Goal: Information Seeking & Learning: Learn about a topic

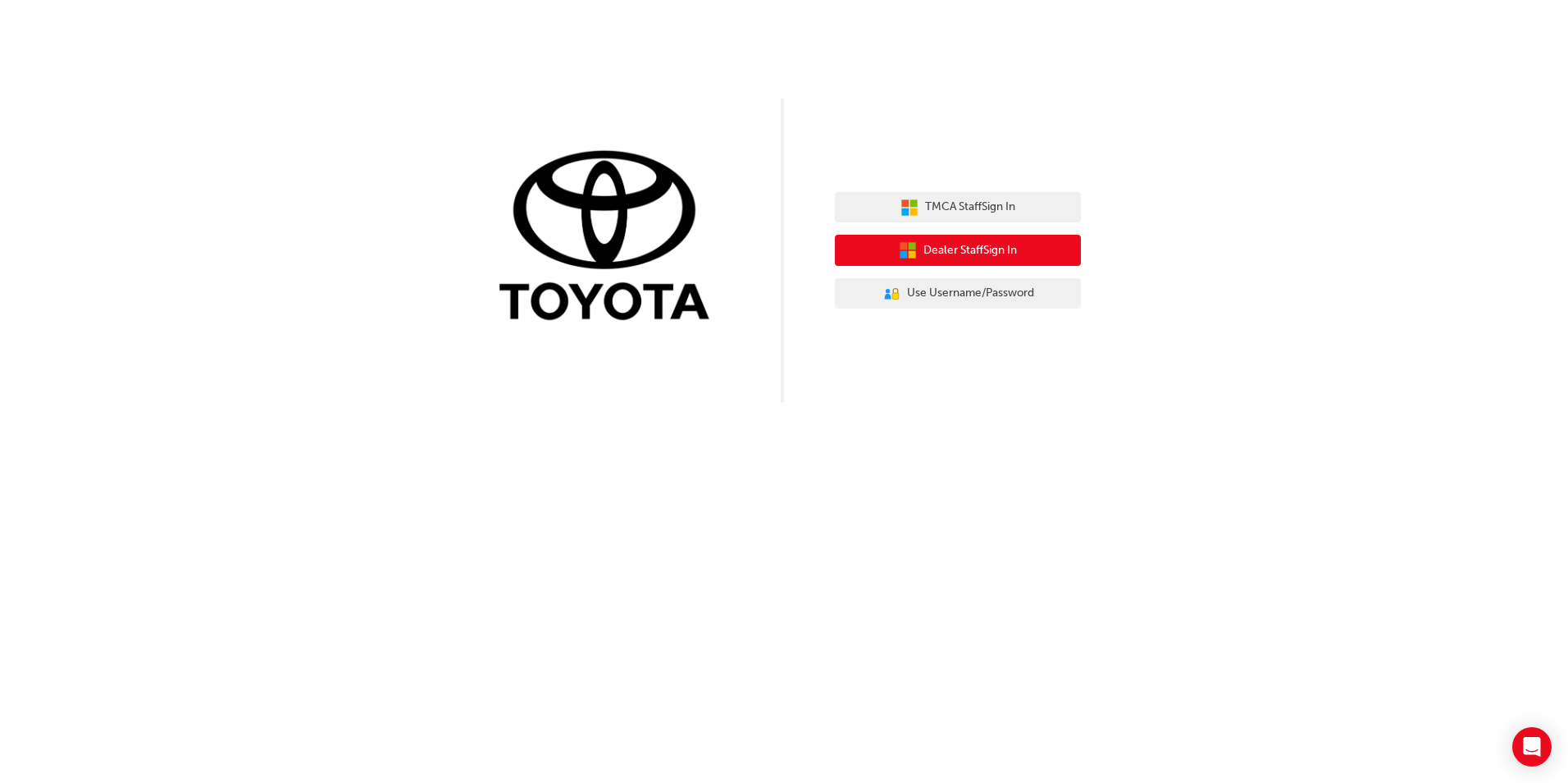
click at [957, 246] on span "Dealer Staff Sign In" at bounding box center [970, 250] width 94 height 19
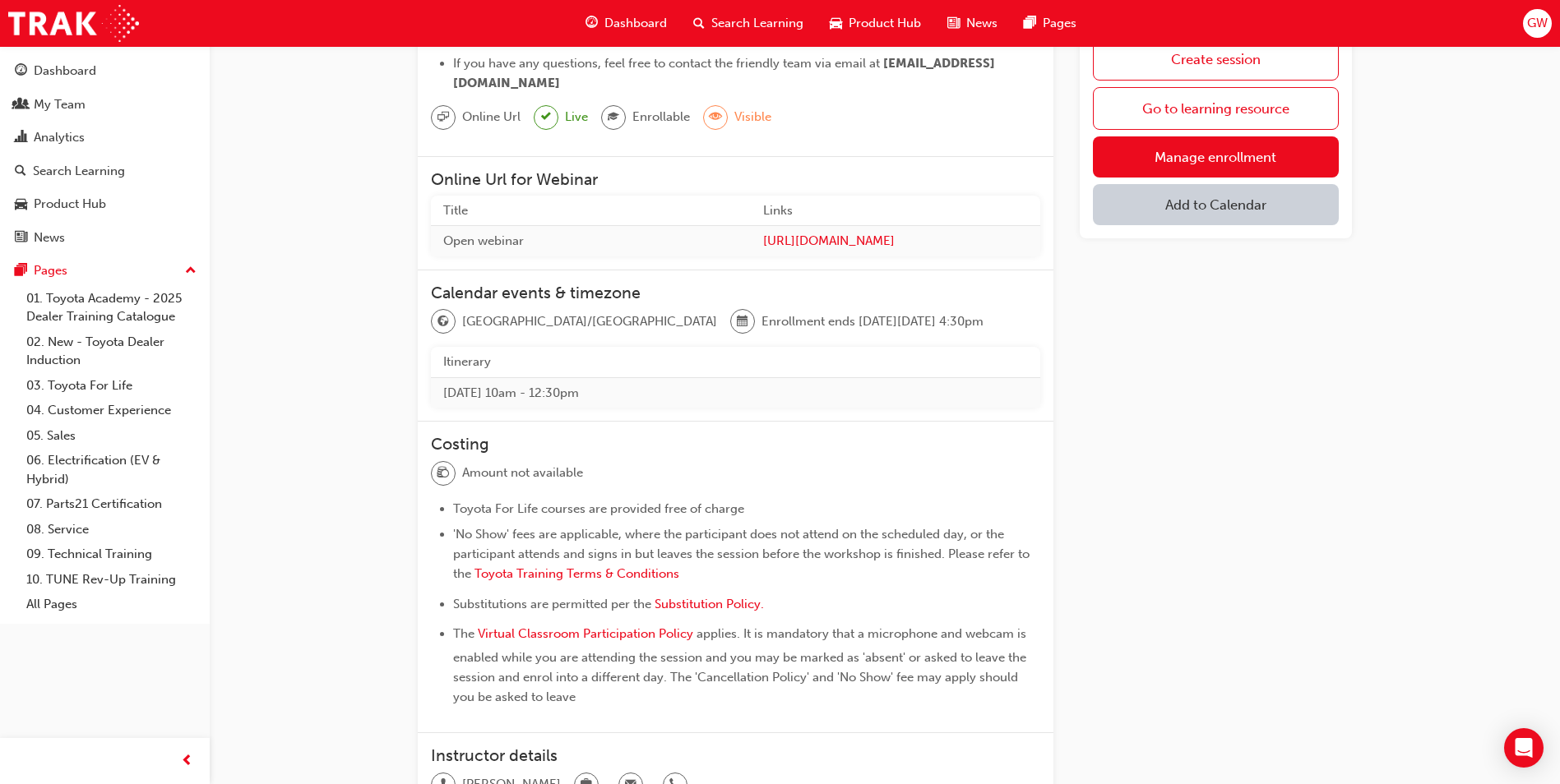
scroll to position [155, 0]
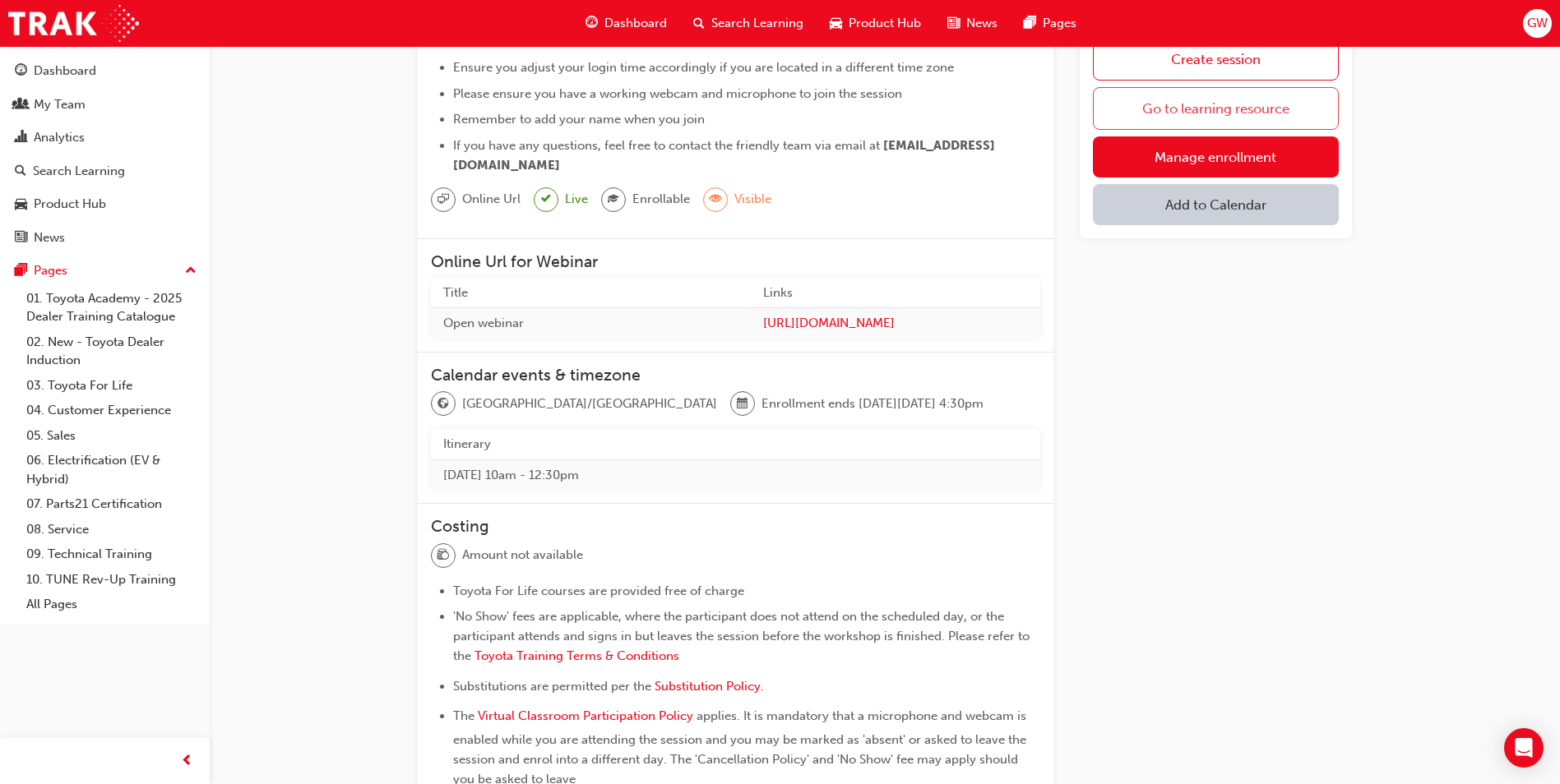
click at [1225, 110] on link "Go to learning resource" at bounding box center [1216, 108] width 246 height 43
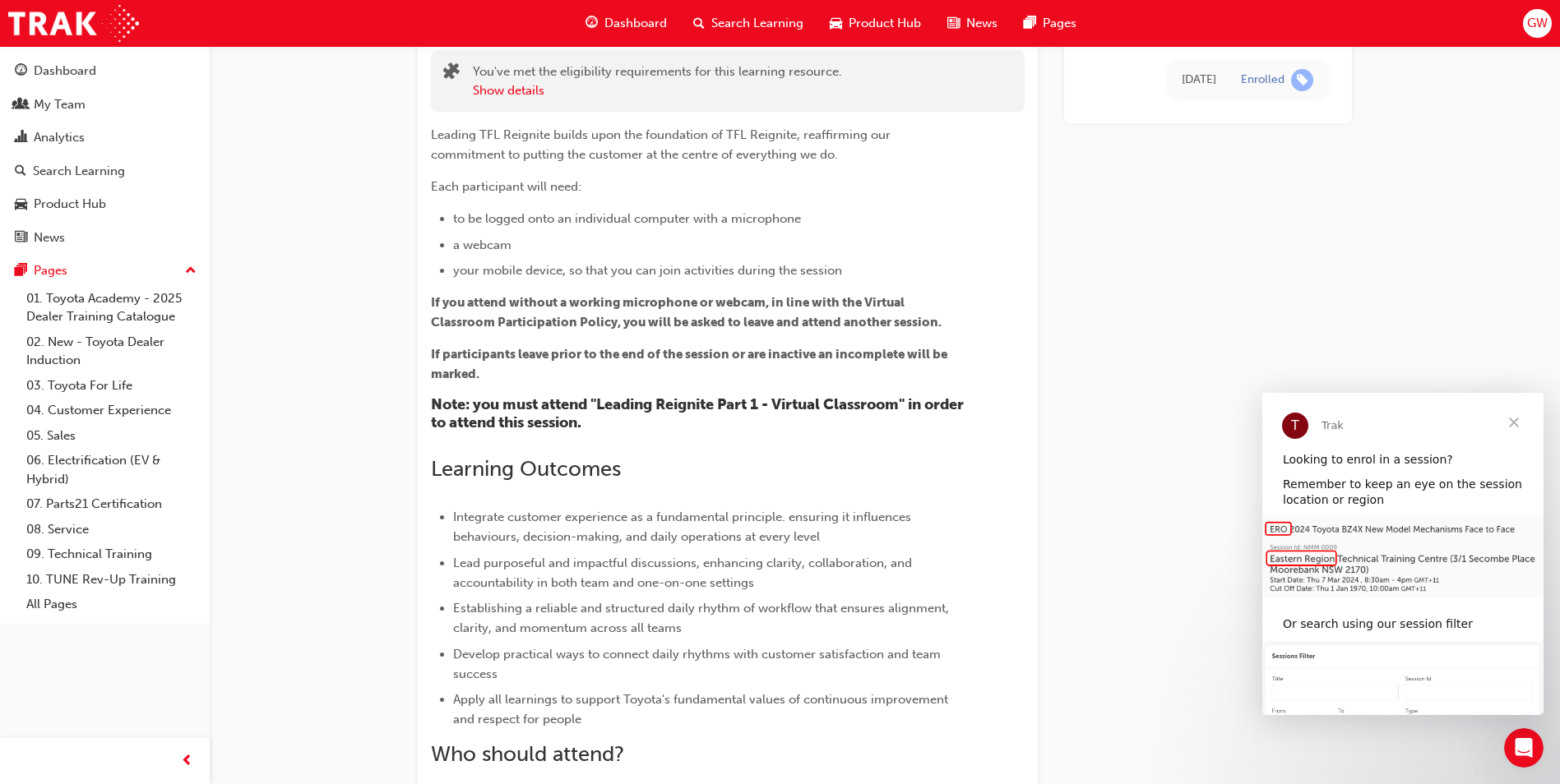
click at [1518, 420] on span "Close" at bounding box center [1514, 422] width 60 height 59
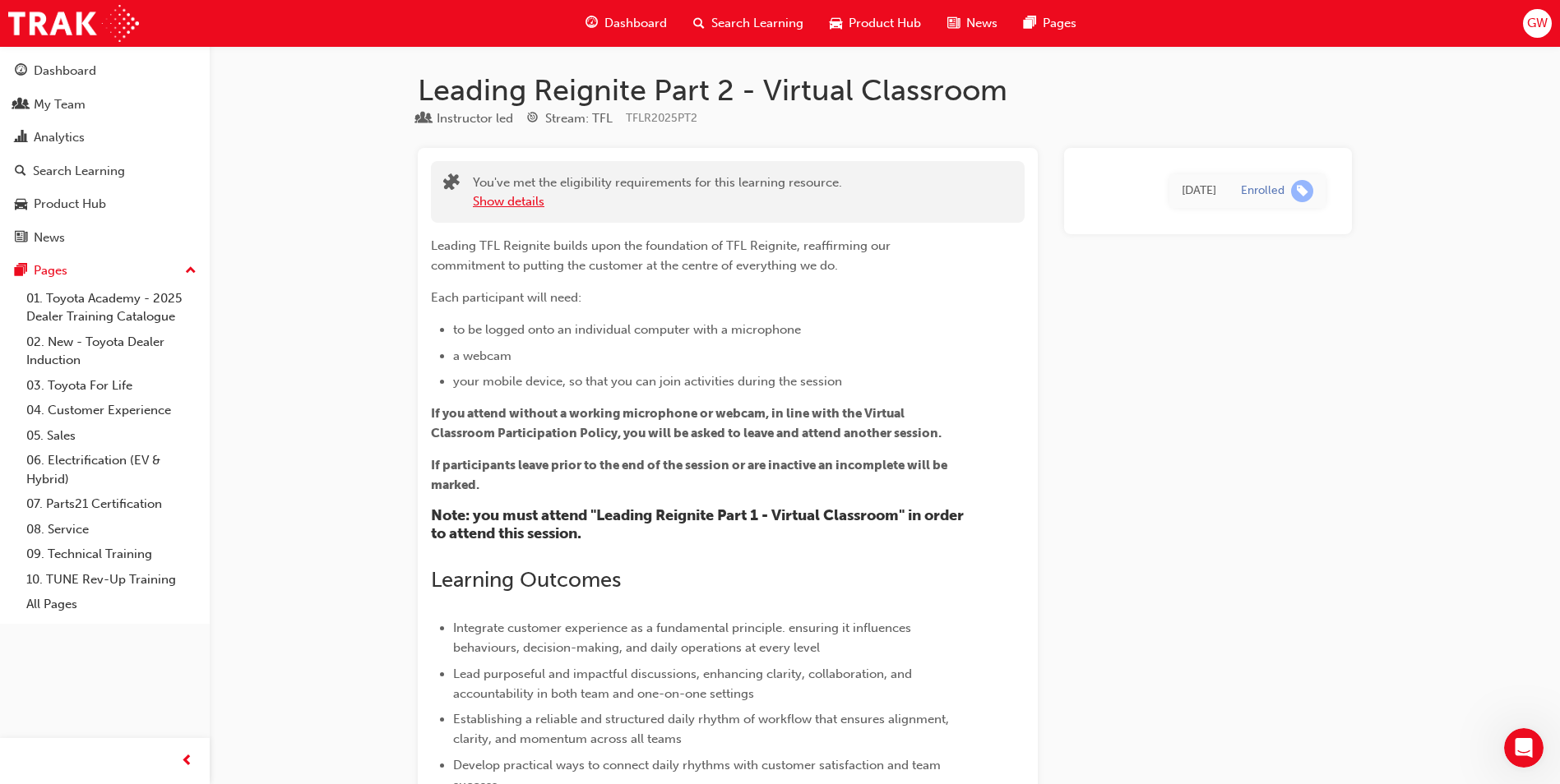
click at [510, 195] on button "Show details" at bounding box center [509, 201] width 71 height 19
